Goal: Task Accomplishment & Management: Use online tool/utility

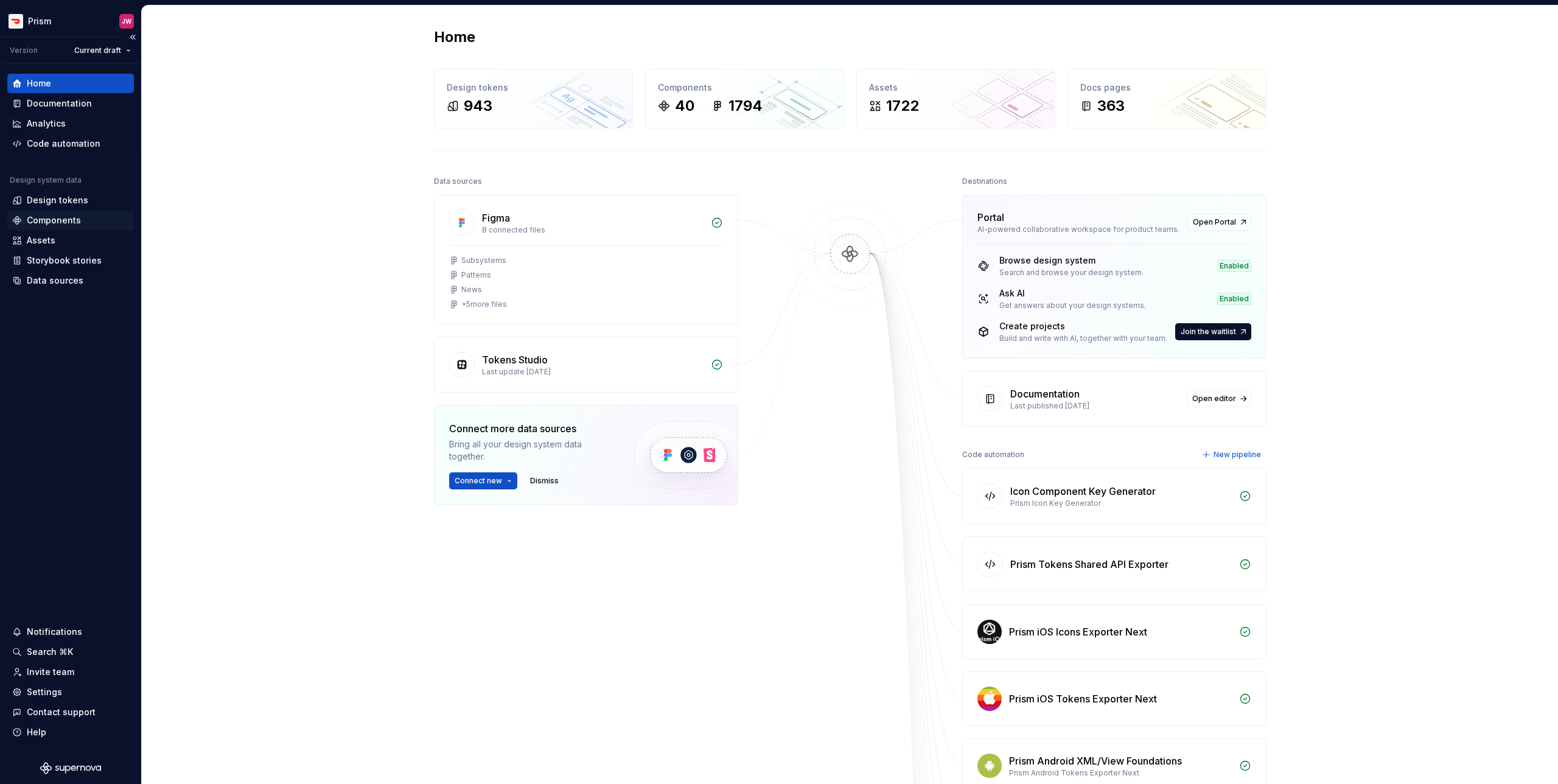
click at [69, 222] on div "Components" at bounding box center [54, 220] width 54 height 12
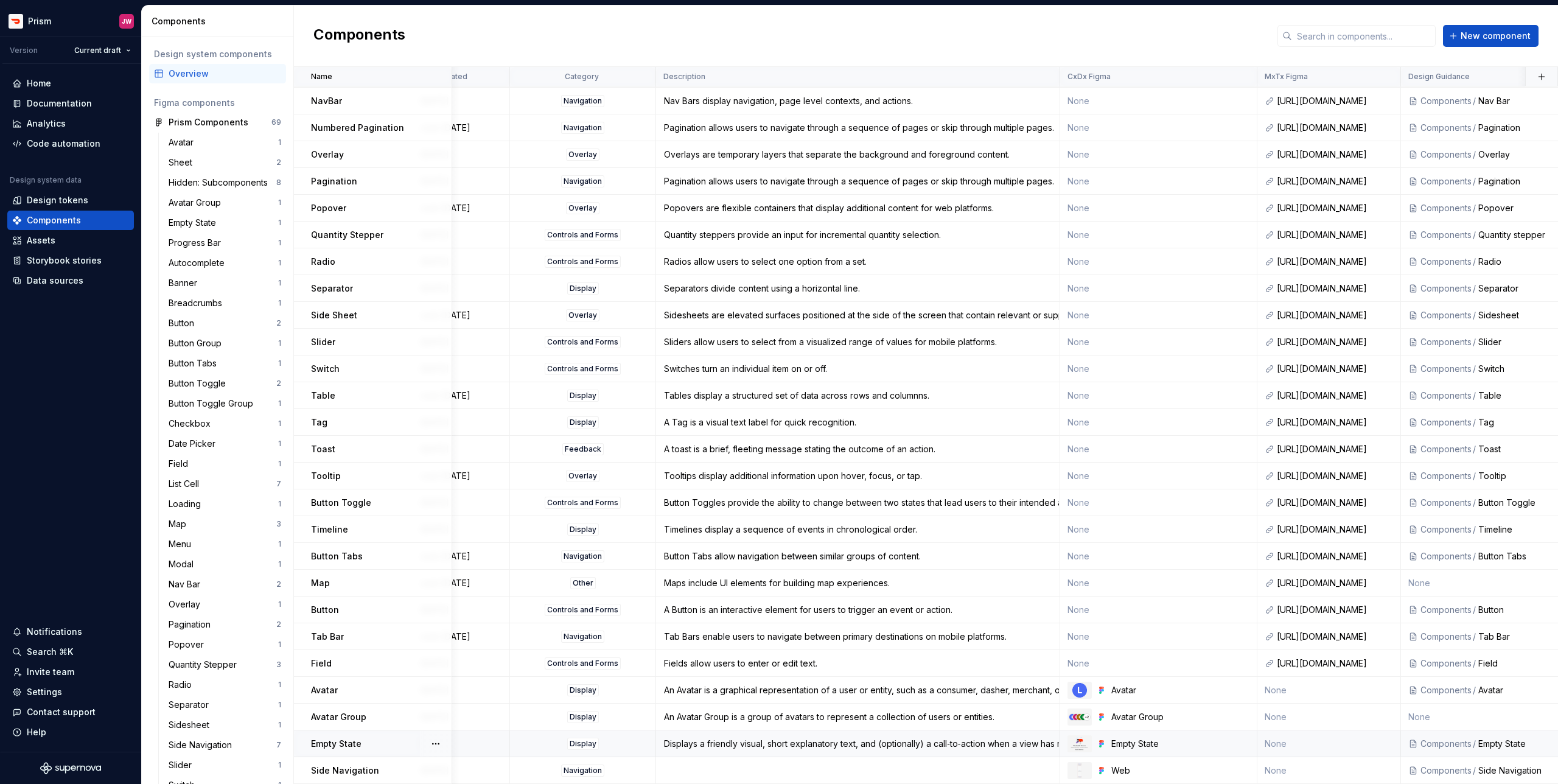
scroll to position [373, 41]
click at [1117, 744] on div "Empty State" at bounding box center [1179, 744] width 139 height 12
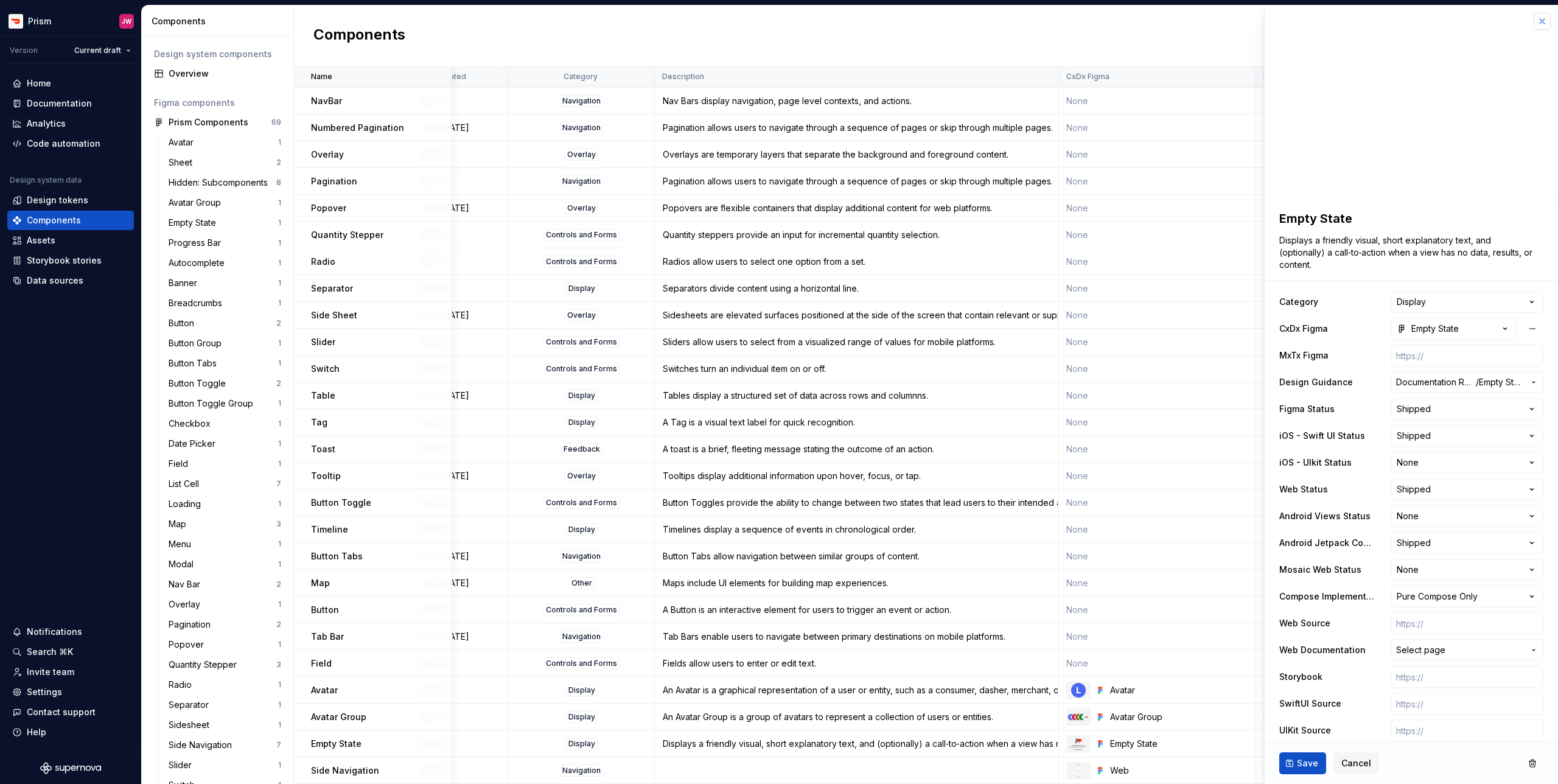
click at [1544, 22] on button "button" at bounding box center [1542, 21] width 17 height 17
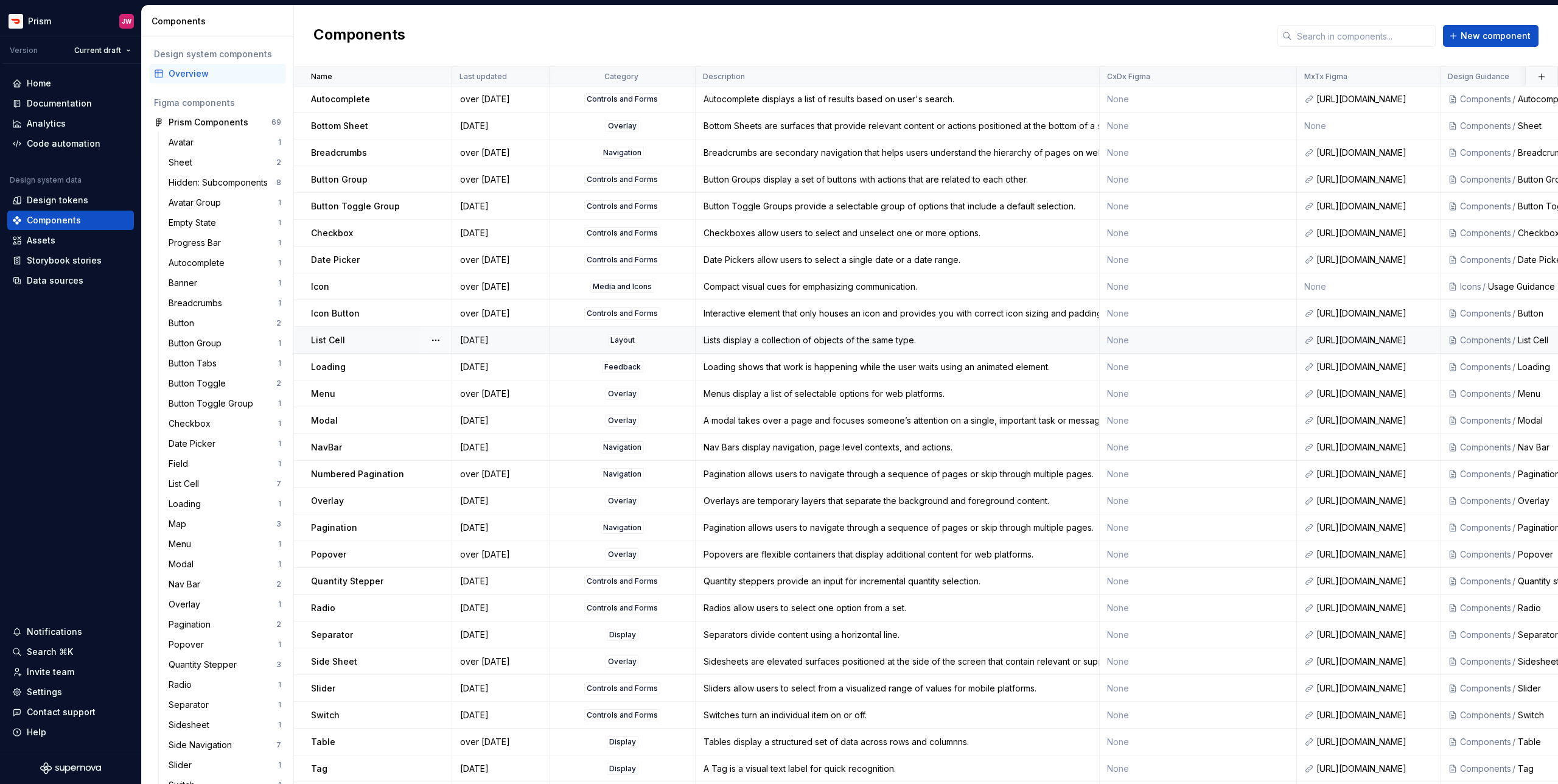
scroll to position [29, 0]
click at [1130, 337] on td "None" at bounding box center [1199, 338] width 198 height 27
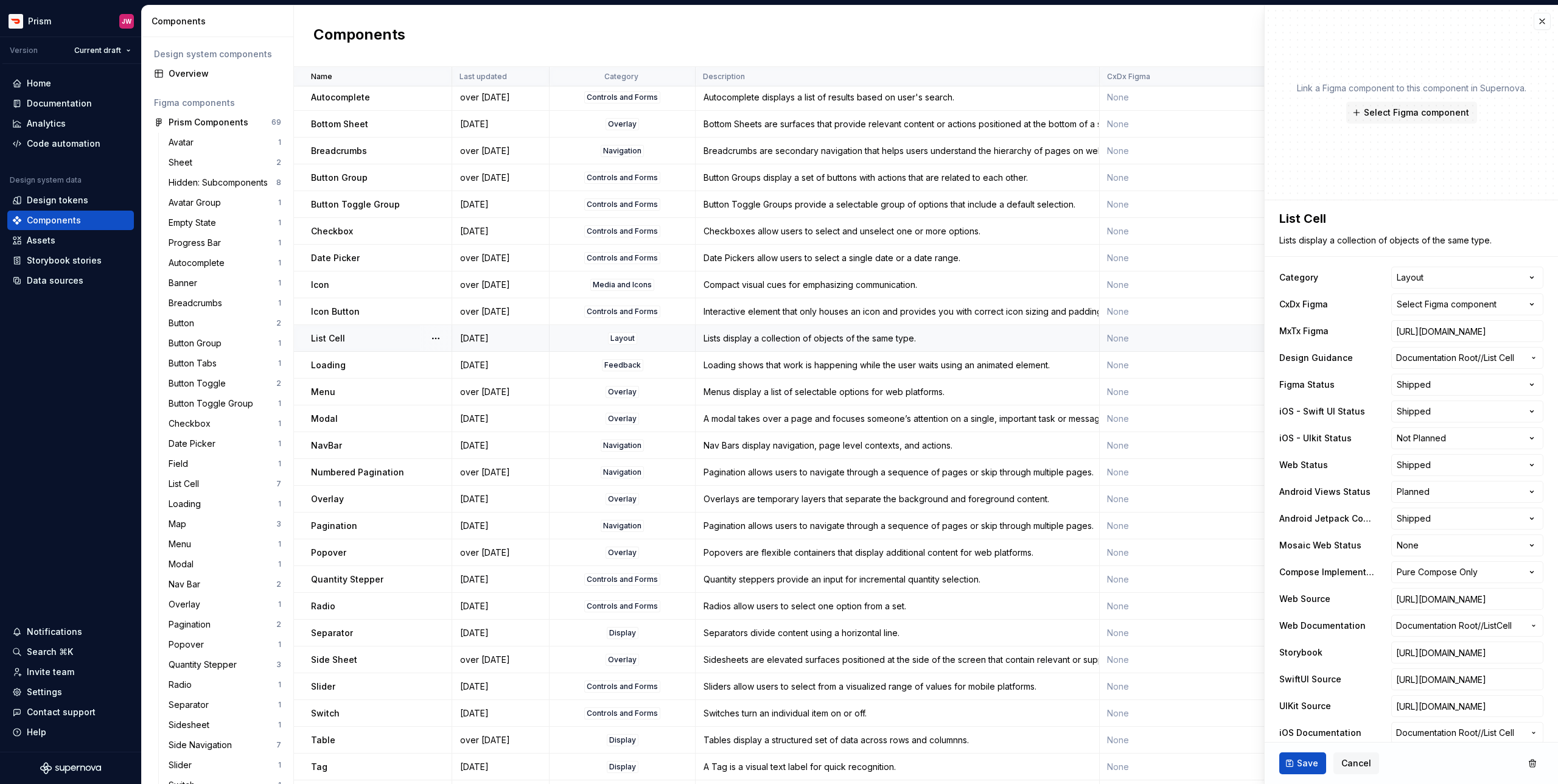
click at [1155, 334] on td "None" at bounding box center [1199, 338] width 198 height 27
click at [1396, 112] on span "Select Figma component" at bounding box center [1416, 111] width 106 height 12
type textarea "*"
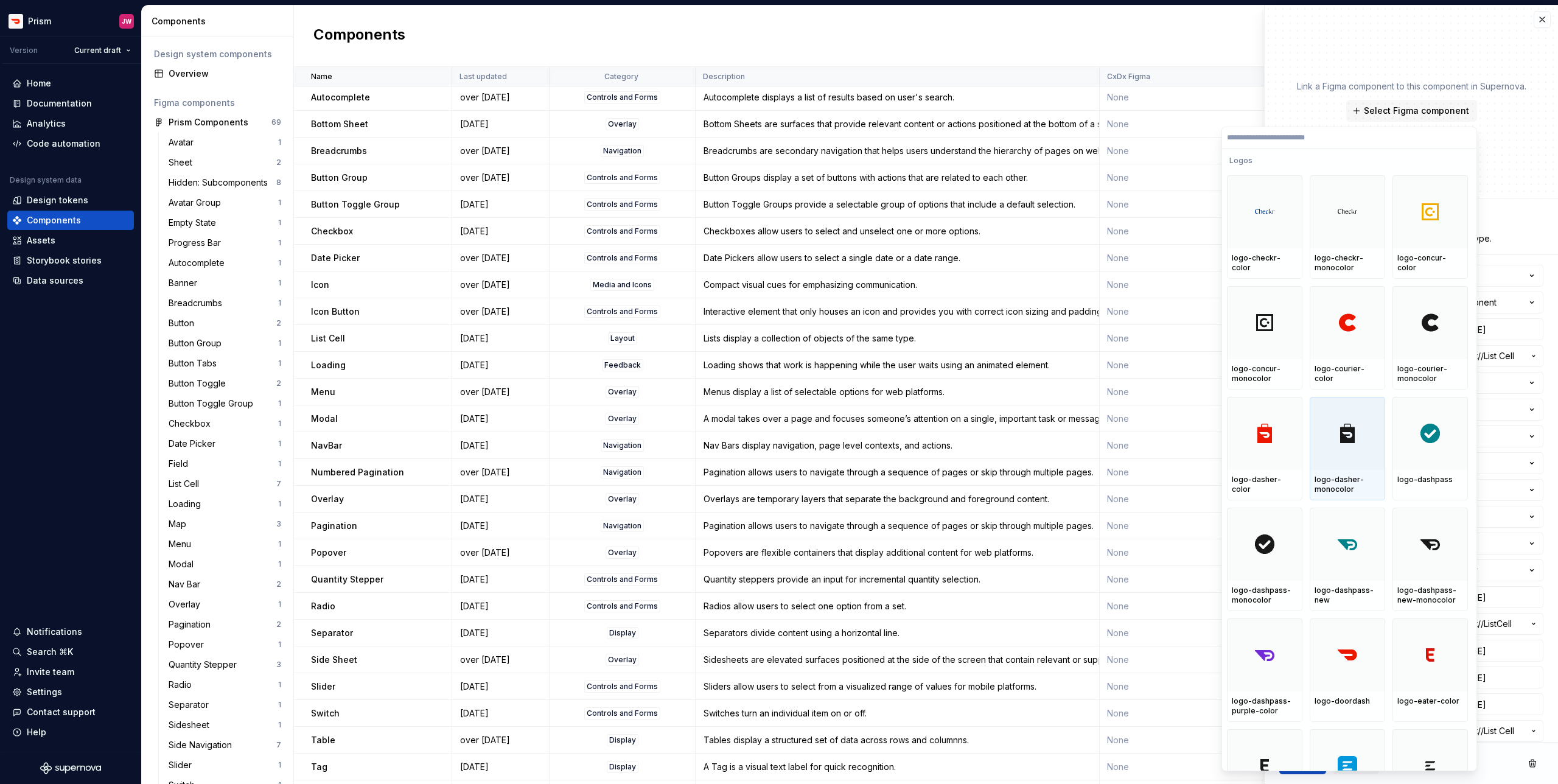
scroll to position [0, 0]
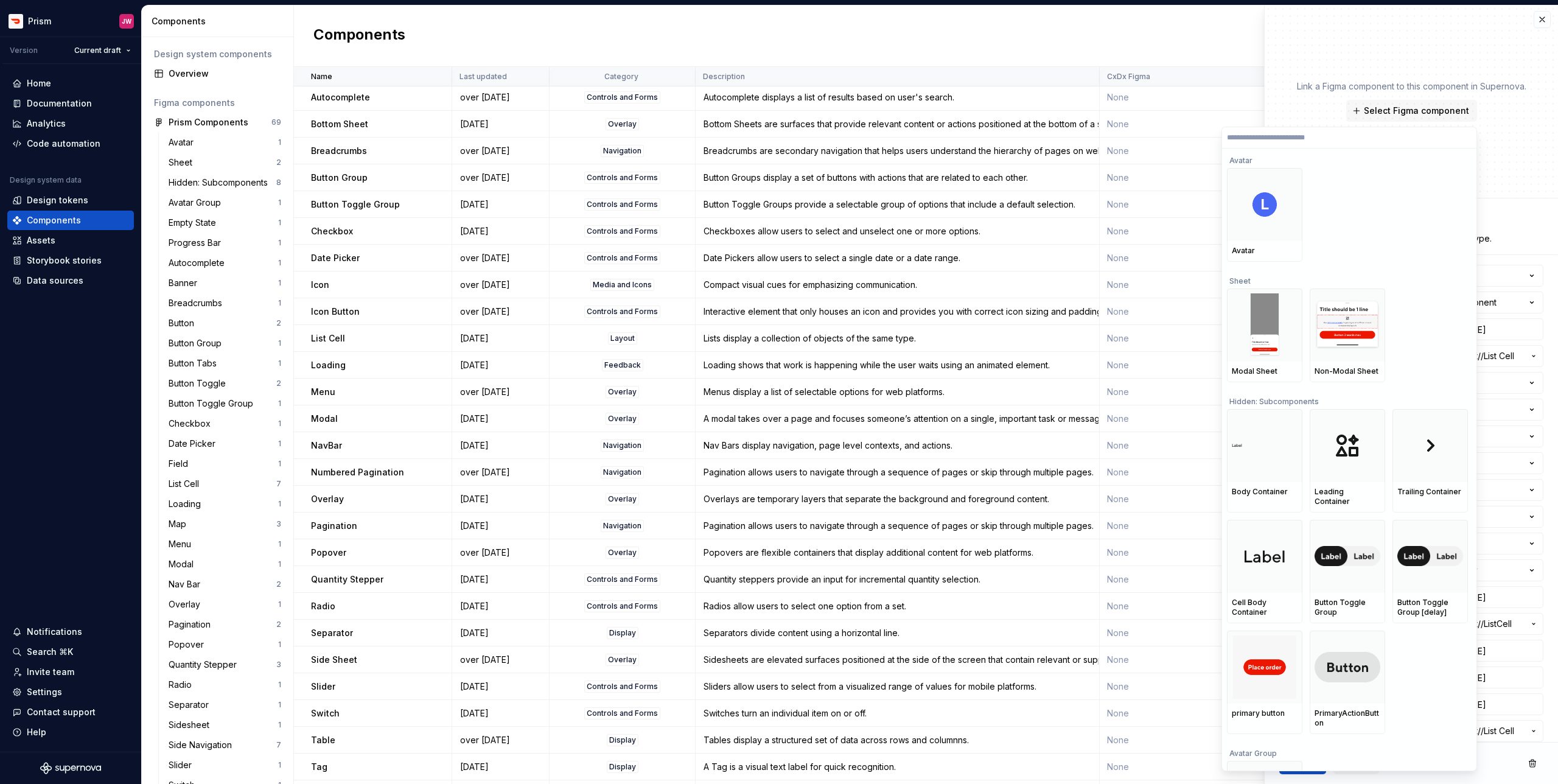
click at [1268, 136] on input "search" at bounding box center [1349, 137] width 255 height 10
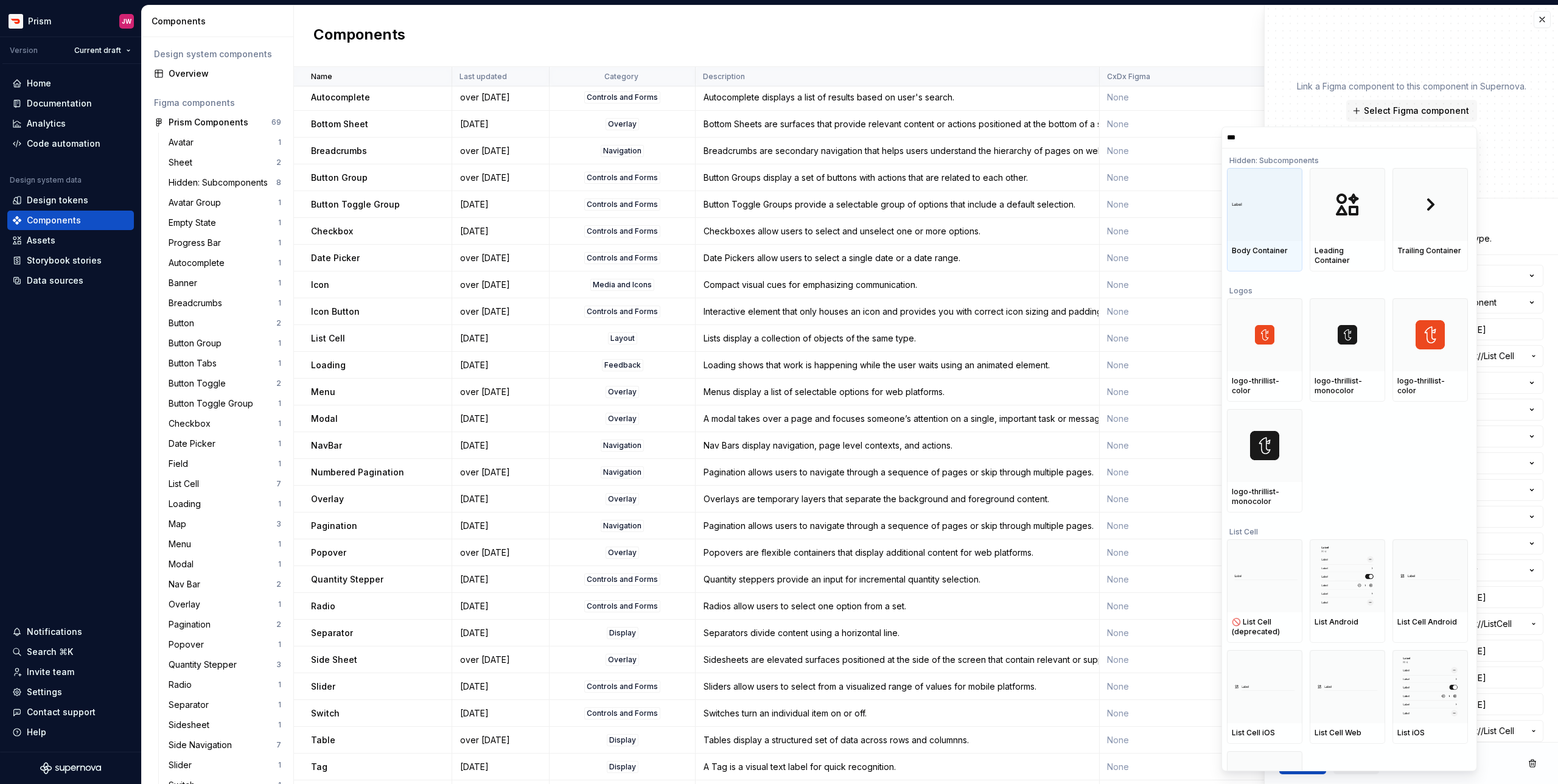
type input "****"
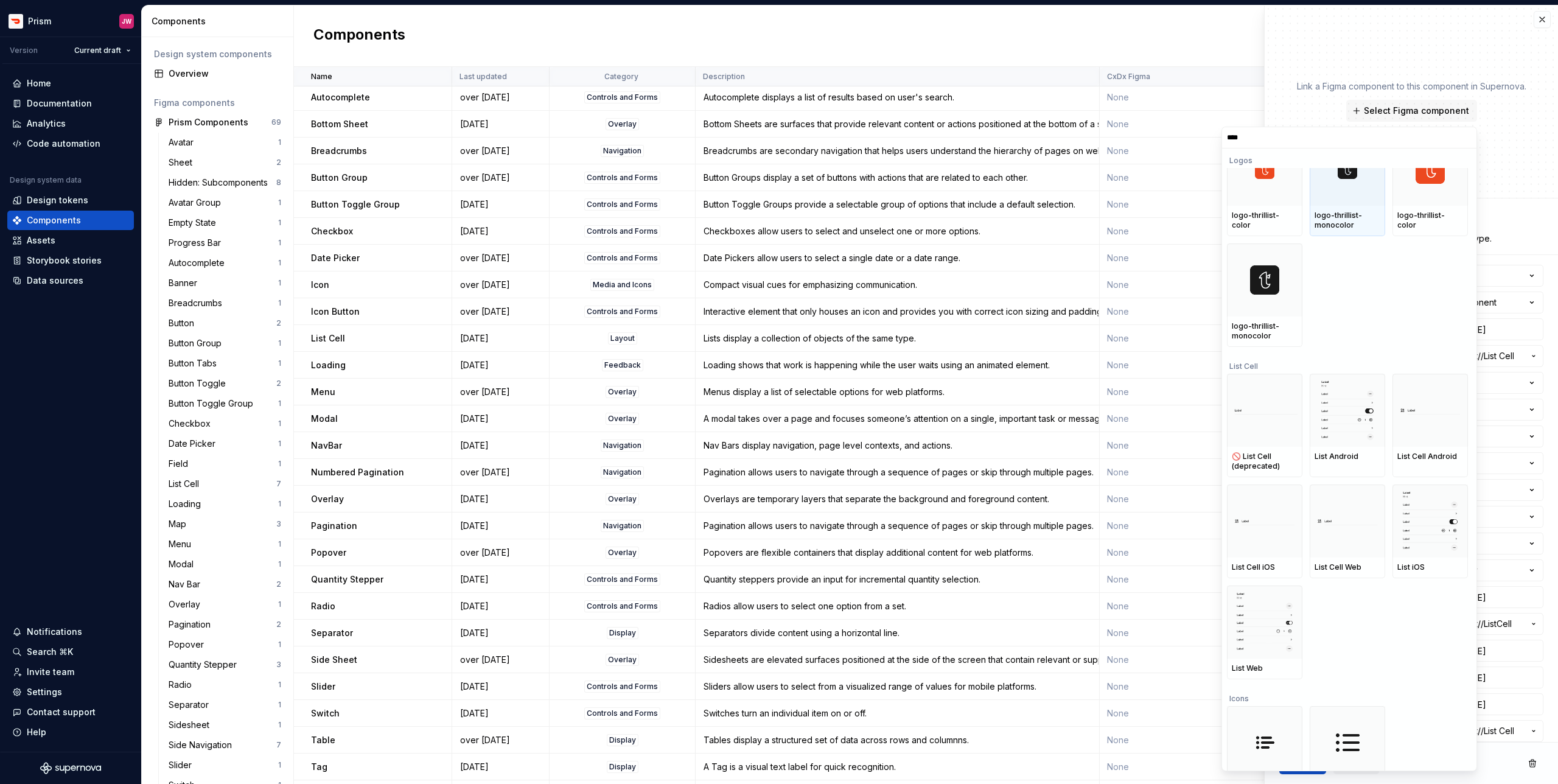
scroll to position [152, 0]
click at [1274, 596] on img at bounding box center [1265, 619] width 61 height 63
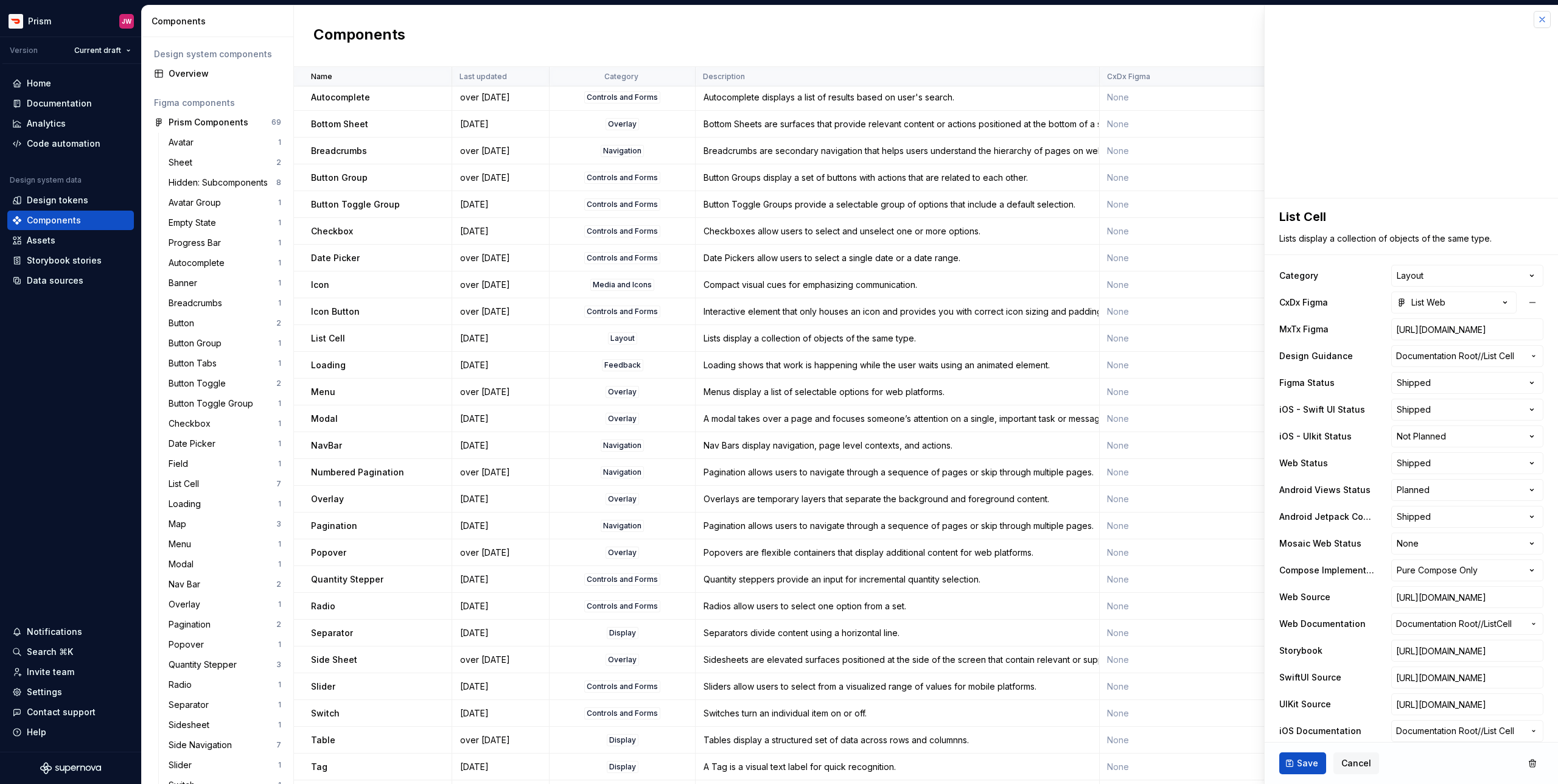
click at [1540, 21] on button "button" at bounding box center [1542, 19] width 17 height 17
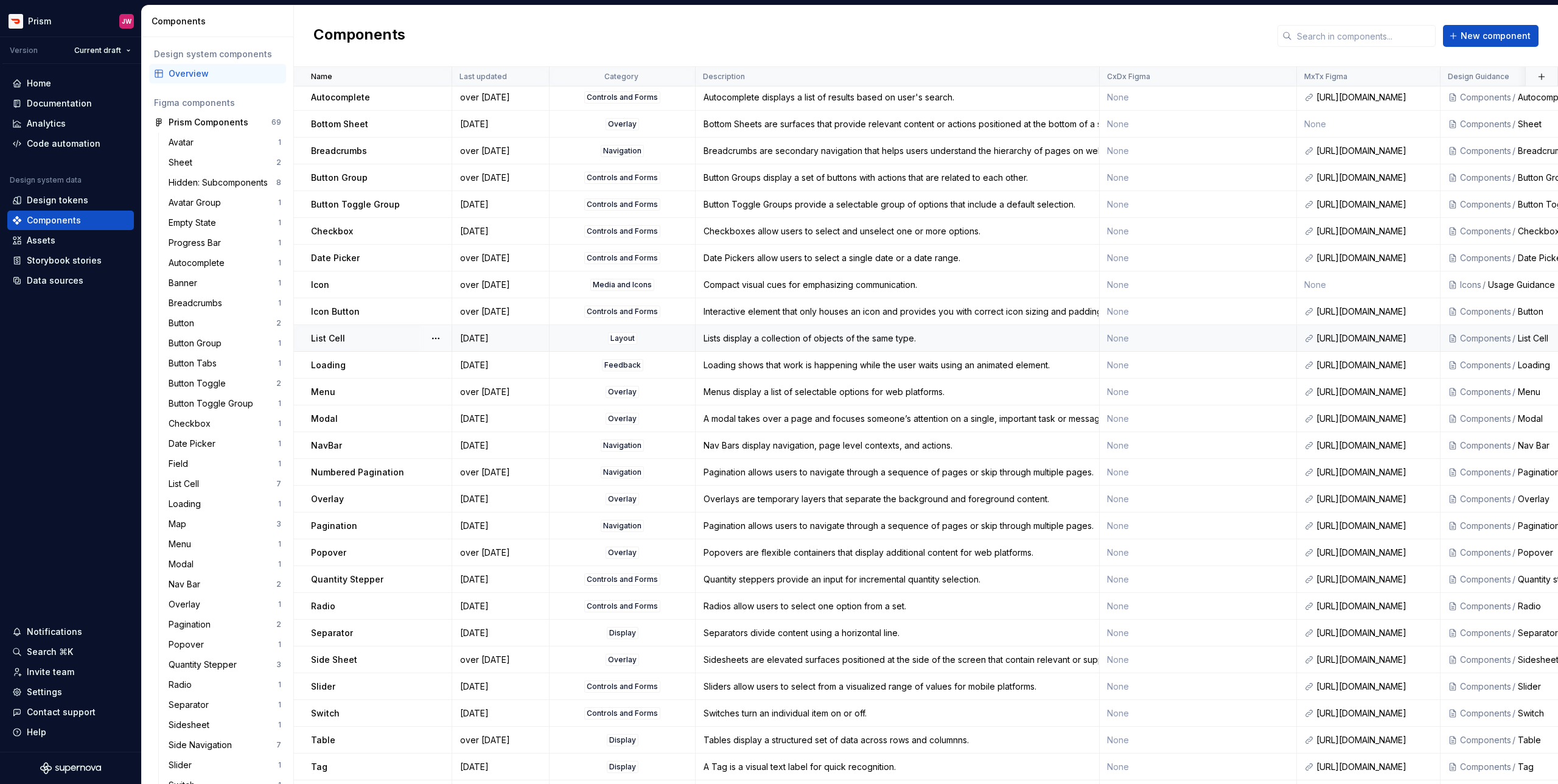
click at [1124, 339] on td "None" at bounding box center [1199, 338] width 198 height 27
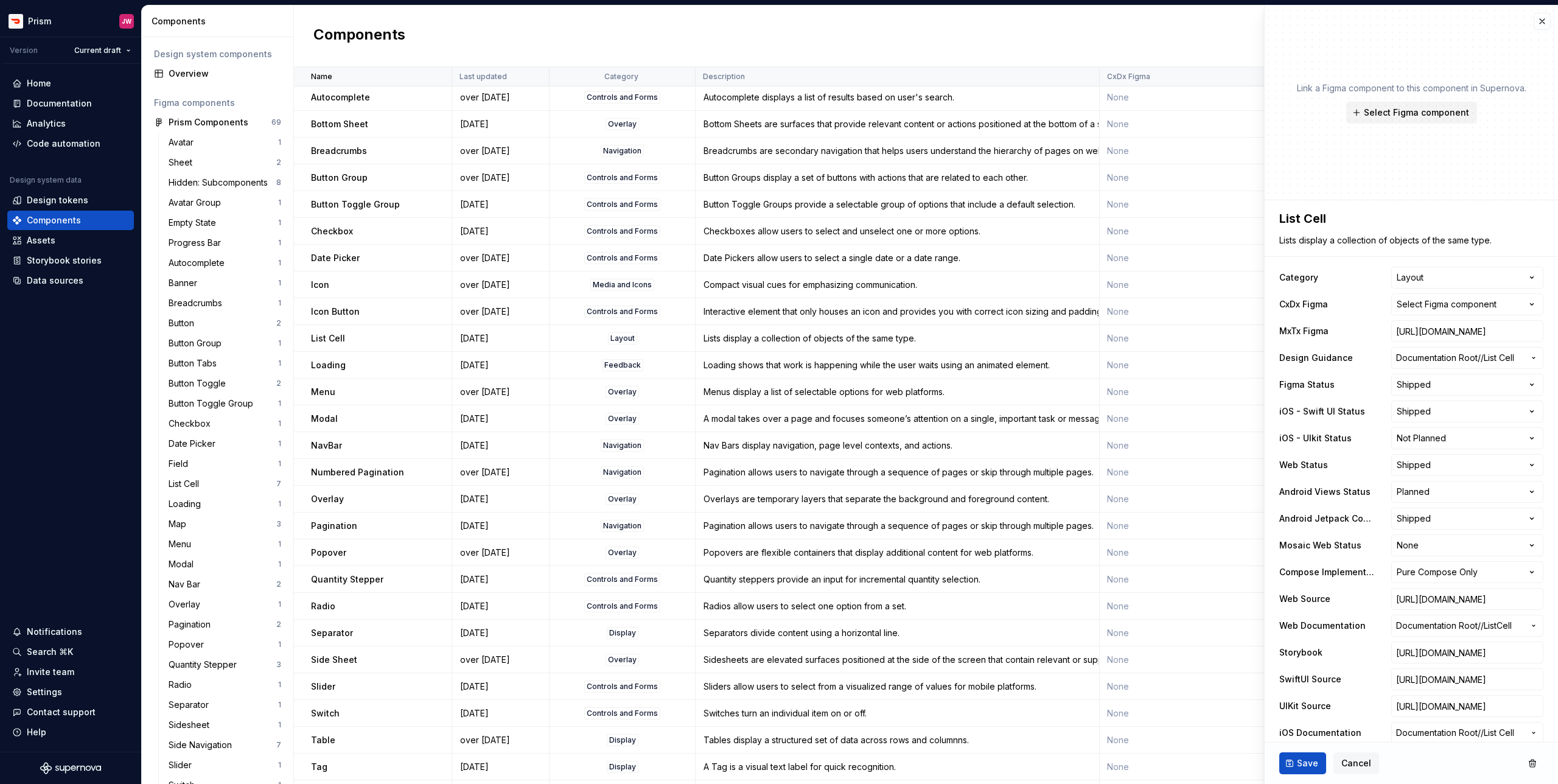
click at [1392, 116] on span "Select Figma component" at bounding box center [1416, 112] width 106 height 12
type textarea "*"
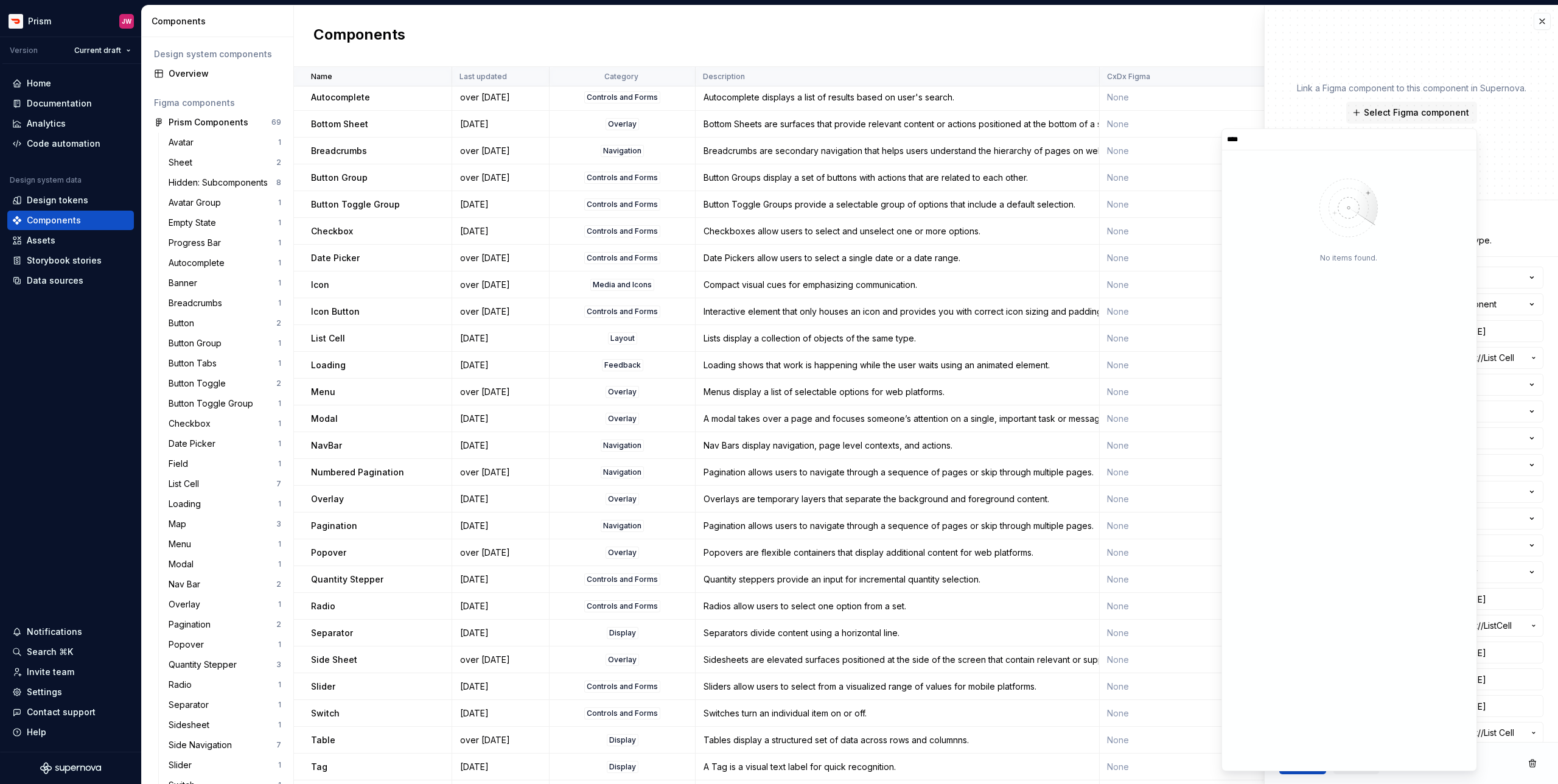
type input "****"
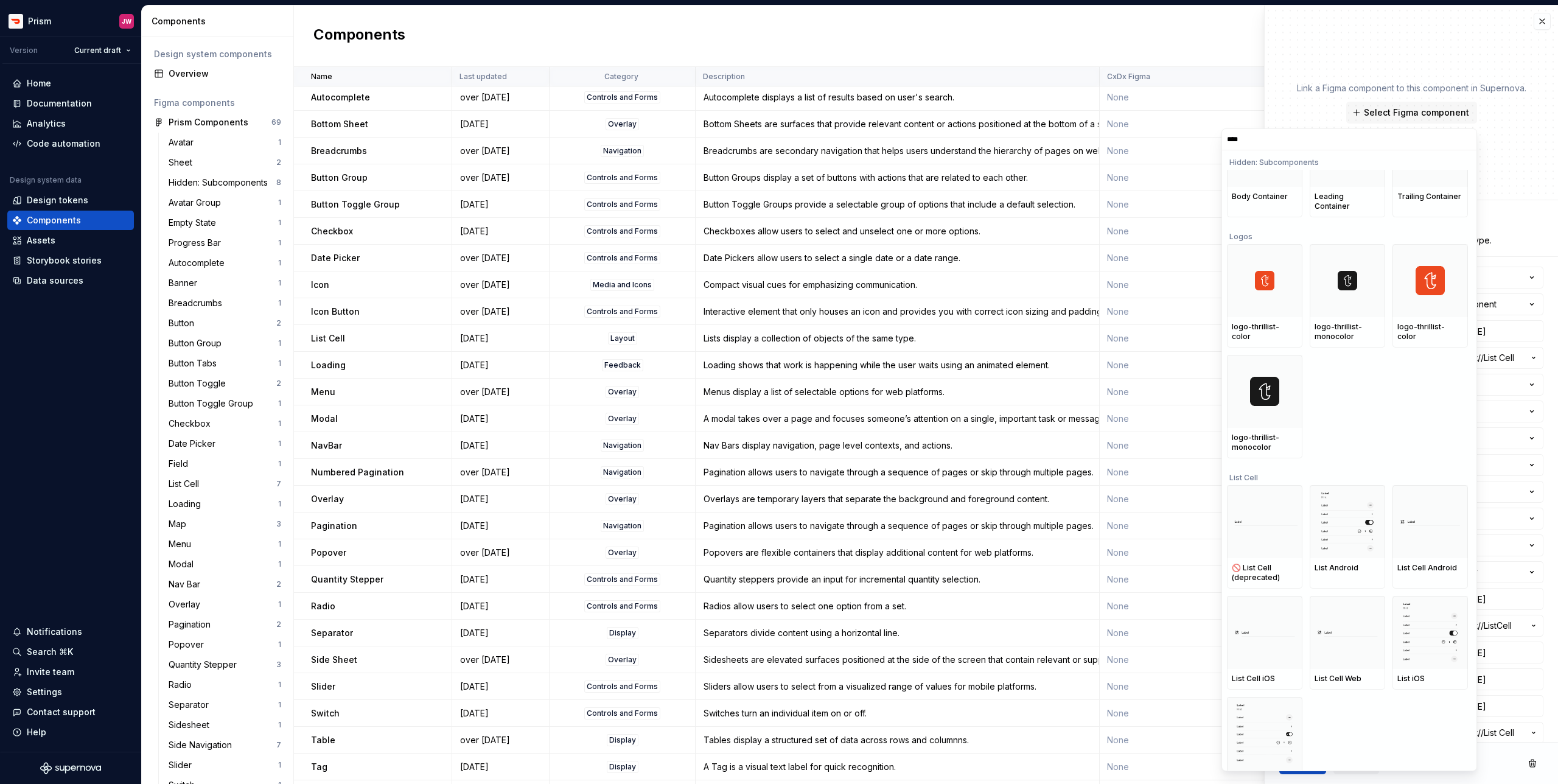
scroll to position [124, 0]
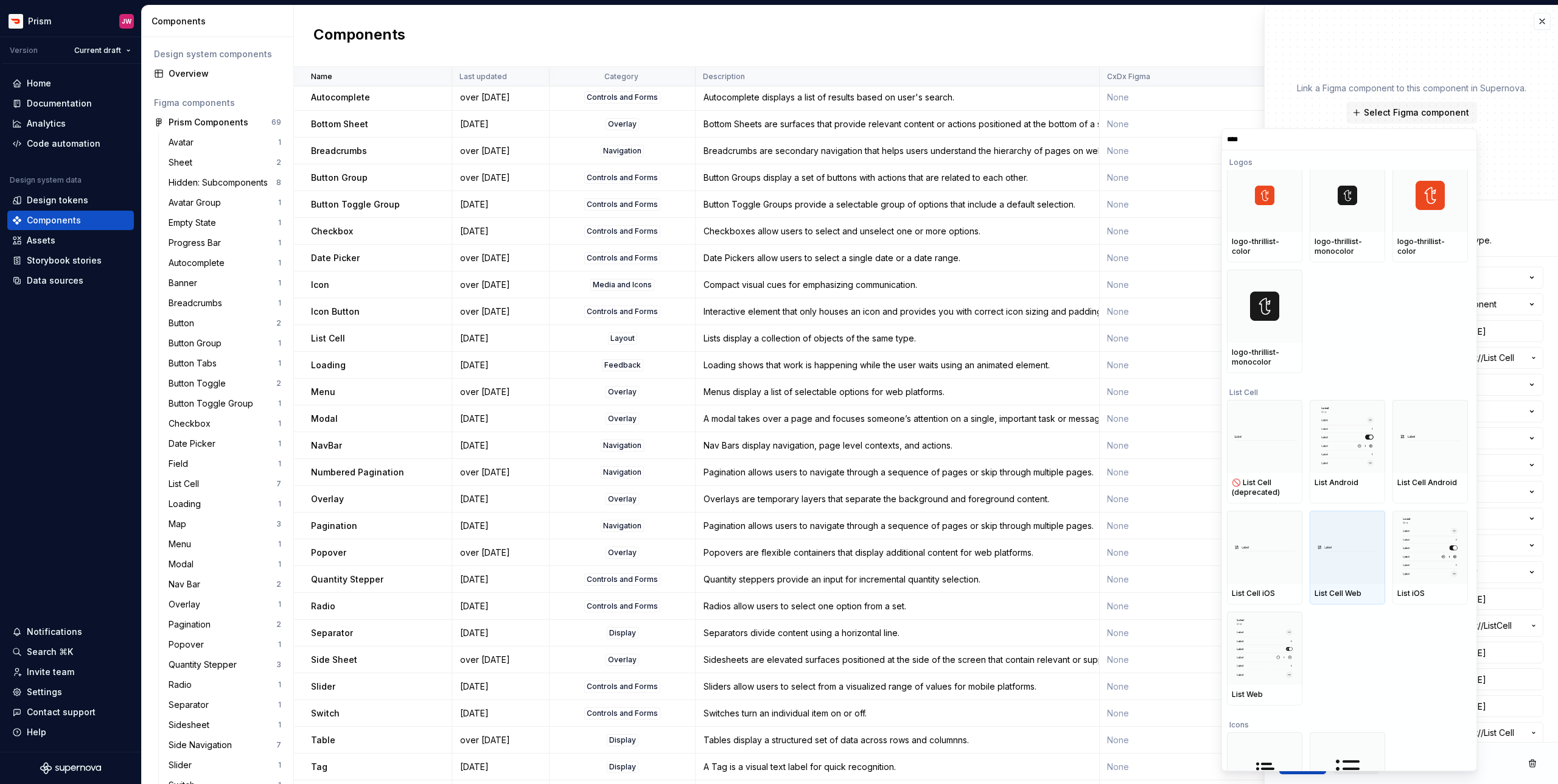
click at [1350, 545] on img at bounding box center [1347, 547] width 66 height 9
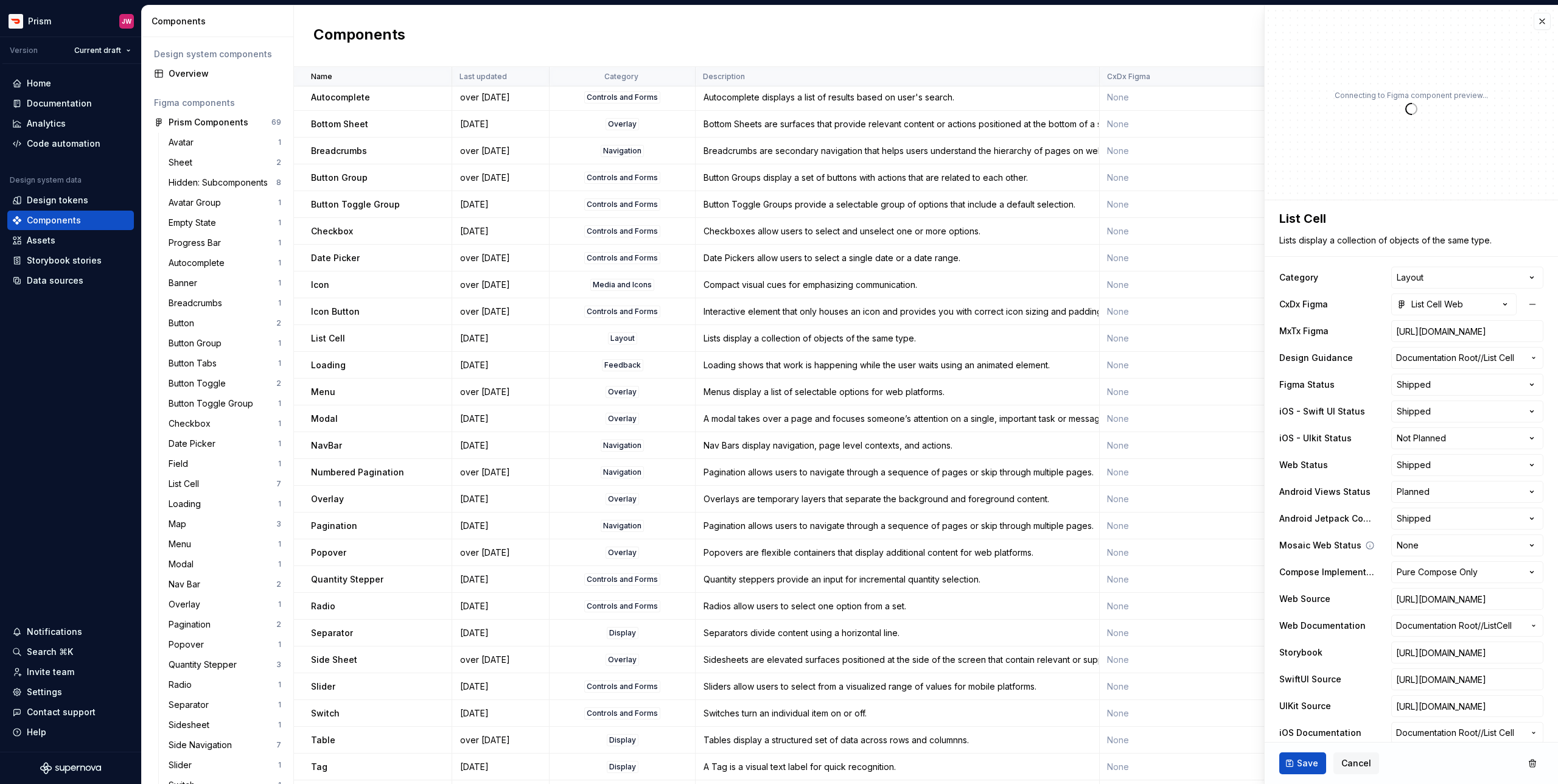
type textarea "*"
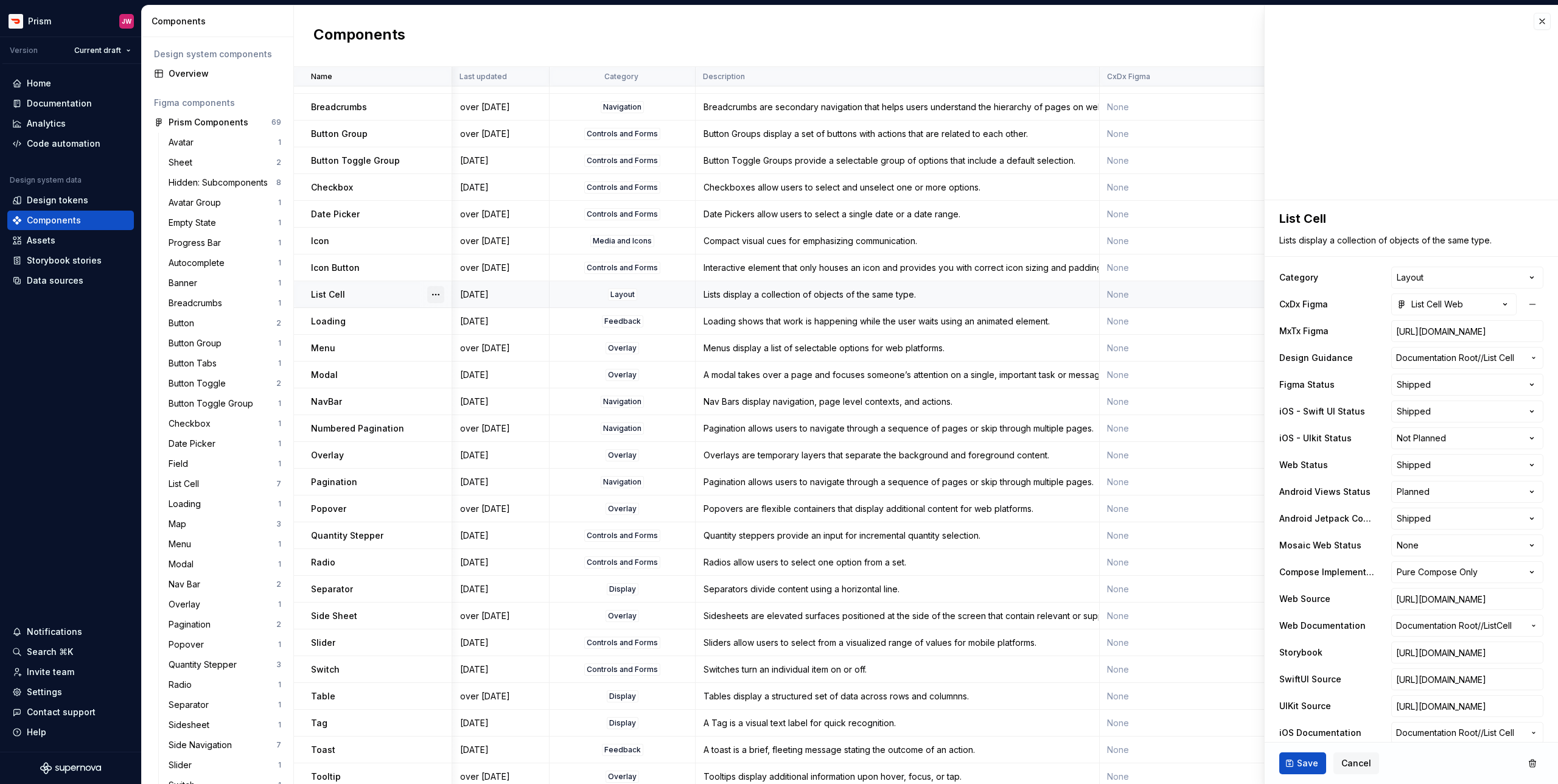
scroll to position [80, 12]
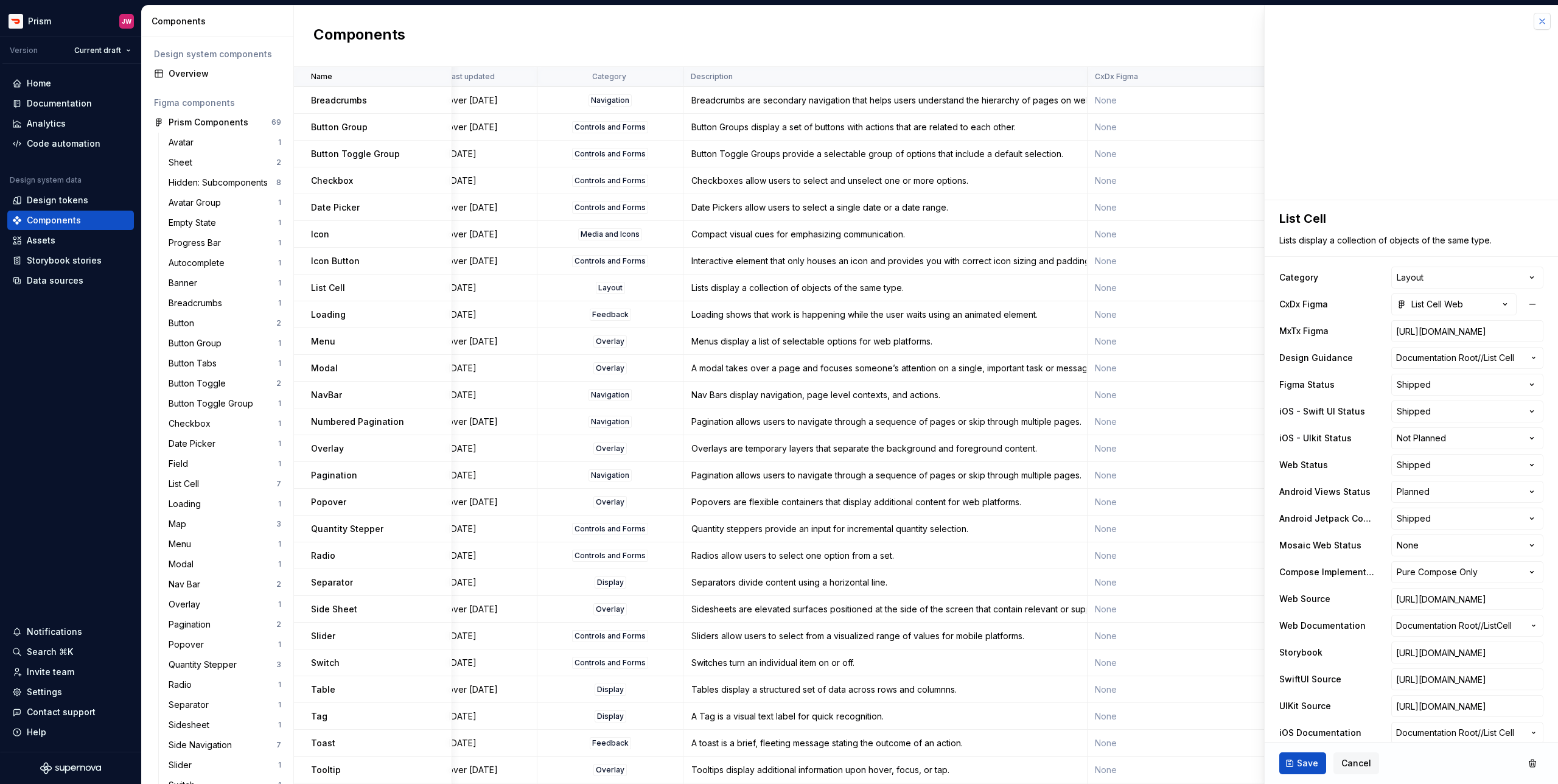
click at [1546, 25] on button "button" at bounding box center [1542, 21] width 17 height 17
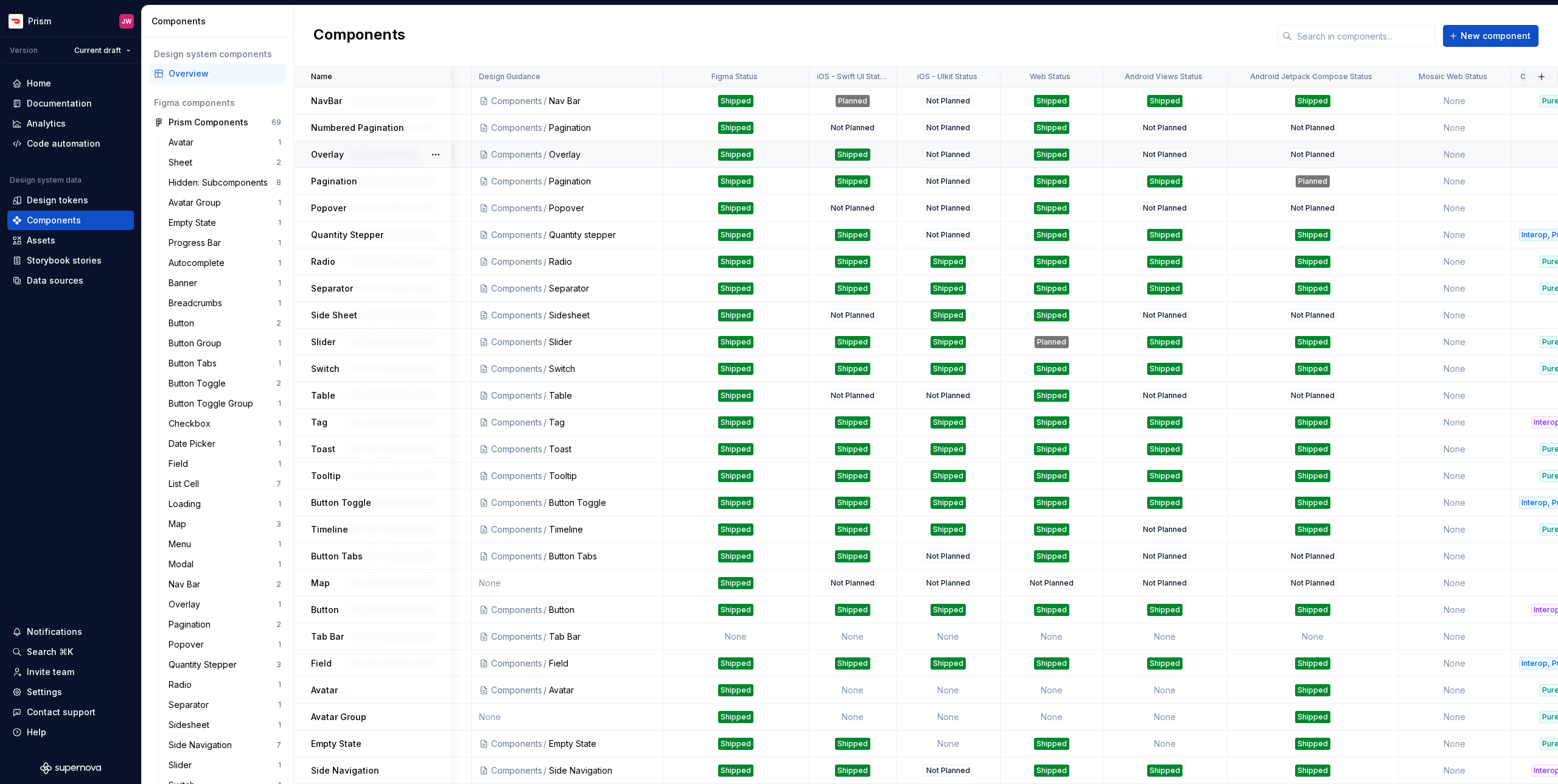
scroll to position [373, 893]
